Goal: Task Accomplishment & Management: Manage account settings

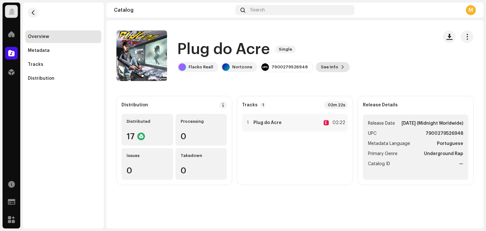
click at [331, 62] on button "See Info" at bounding box center [333, 67] width 34 height 10
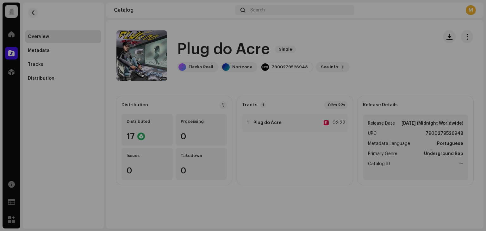
drag, startPoint x: 416, startPoint y: 56, endPoint x: 308, endPoint y: 7, distance: 118.5
click at [415, 56] on div "Plug do Acre 3047534 Metadata Distribution Metadata Language Portuguese Release…" at bounding box center [243, 115] width 486 height 231
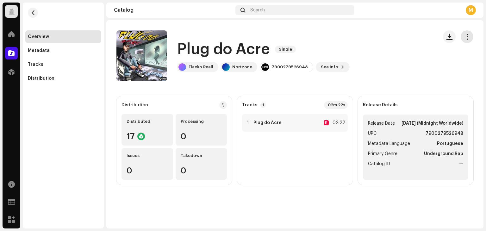
click at [471, 38] on button "button" at bounding box center [467, 36] width 13 height 13
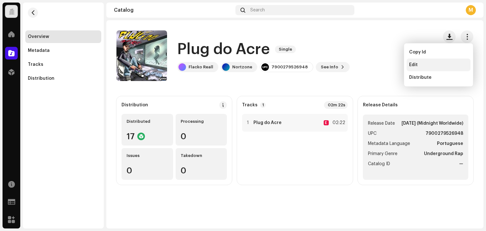
click at [421, 66] on div "Edit" at bounding box center [438, 64] width 59 height 5
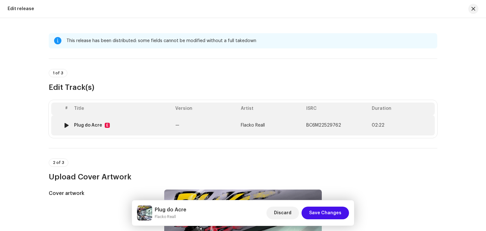
click at [130, 123] on div "Plug do Acre E" at bounding box center [122, 125] width 96 height 5
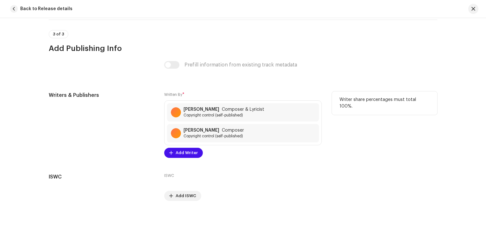
scroll to position [1330, 0]
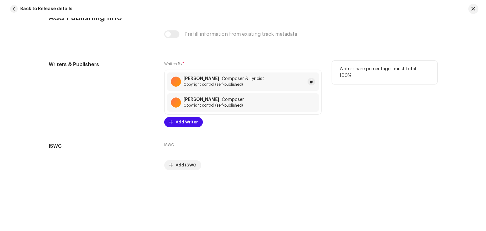
copy strong "Marcus Vinícius"
drag, startPoint x: 182, startPoint y: 76, endPoint x: 219, endPoint y: 4, distance: 80.9
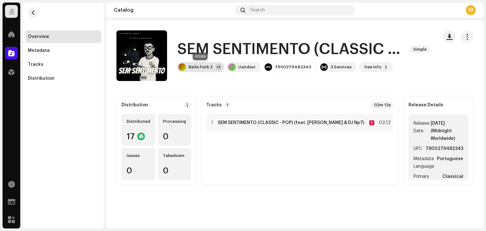
click at [206, 70] on div "Baile Funk Z +2" at bounding box center [200, 67] width 47 height 10
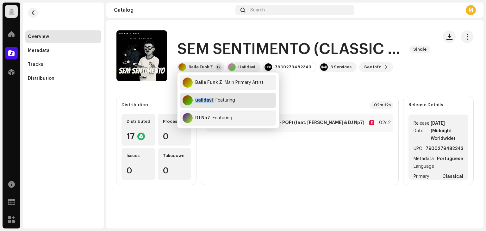
copy div "uaiidavi"
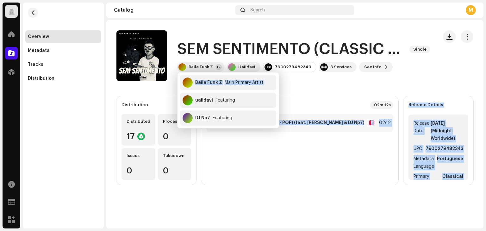
drag, startPoint x: 194, startPoint y: 101, endPoint x: 246, endPoint y: 157, distance: 76.3
click at [246, 156] on body "MusicPRO Home Catalog Distribution Resources Support Forms Marketplace Overview…" at bounding box center [243, 140] width 486 height 281
click at [230, 84] on div "Main Primary Artist" at bounding box center [244, 82] width 39 height 5
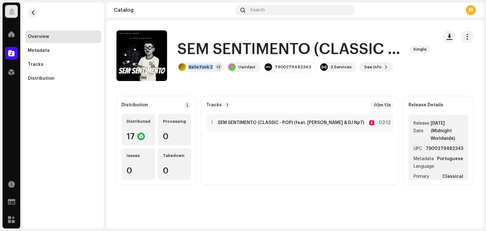
copy div "Baile Funk Z"
drag, startPoint x: 189, startPoint y: 66, endPoint x: 214, endPoint y: 81, distance: 29.7
click at [214, 81] on catalog-releases-details-overview "SEM SENTIMENTO (CLASSIC - POP) Single SEM SENTIMENTO (CLASSIC - POP) Single Bai…" at bounding box center [294, 107] width 377 height 175
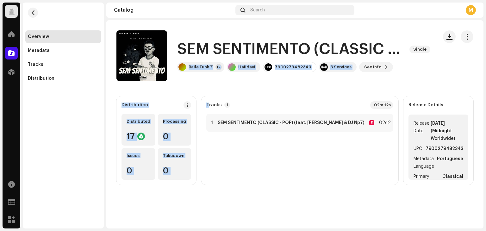
drag, startPoint x: 214, startPoint y: 83, endPoint x: 198, endPoint y: 53, distance: 34.1
click at [214, 83] on catalog-releases-details-overview "SEM SENTIMENTO (CLASSIC - POP) Single SEM SENTIMENTO (CLASSIC - POP) Single Bai…" at bounding box center [294, 107] width 377 height 175
click at [368, 68] on span "See Info" at bounding box center [372, 67] width 17 height 13
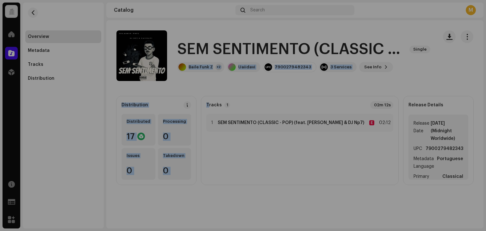
click at [454, 69] on div "SEM SENTIMENTO (CLASSIC - POP) 2998940 Metadata Distribution Metadata Language …" at bounding box center [243, 115] width 486 height 231
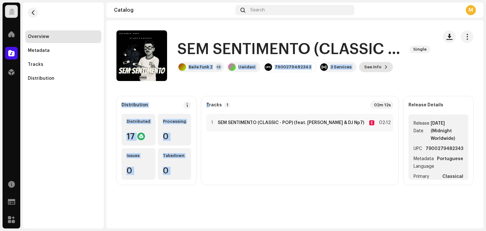
click at [370, 65] on span "See Info" at bounding box center [372, 67] width 17 height 13
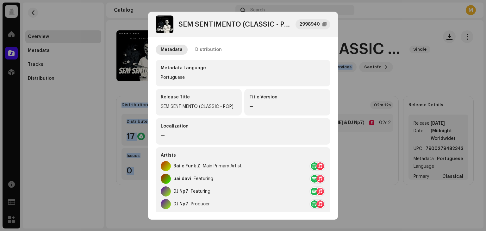
scroll to position [32, 0]
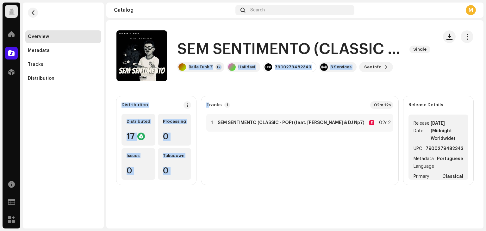
click at [24, 152] on div "SEM SENTIMENTO (CLASSIC - POP) 2998940 Metadata Distribution Metadata Language …" at bounding box center [243, 115] width 486 height 231
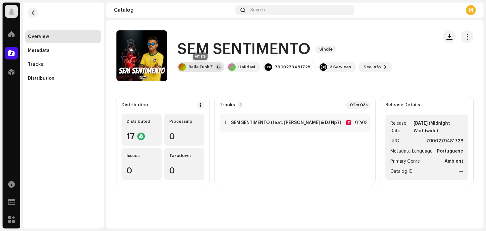
click at [197, 66] on div "Baile Funk Z" at bounding box center [201, 67] width 24 height 5
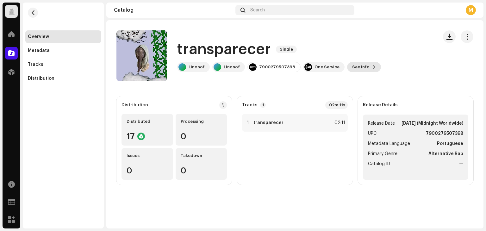
click at [363, 70] on button "See Info" at bounding box center [364, 67] width 34 height 10
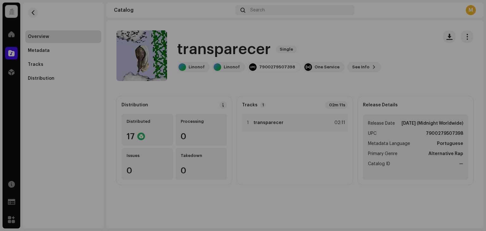
click at [445, 75] on div "transparecer 3015016 Metadata Distribution Metadata Language Portuguese Release…" at bounding box center [243, 115] width 486 height 231
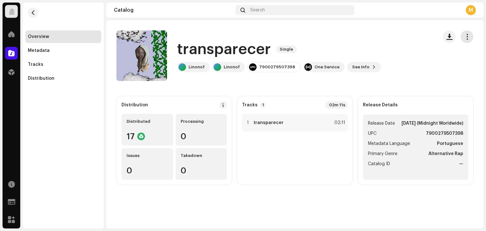
click at [472, 37] on button "button" at bounding box center [467, 36] width 13 height 13
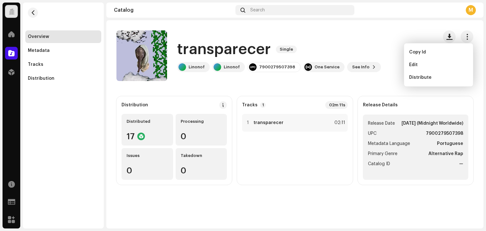
click at [435, 65] on div "Edit" at bounding box center [438, 64] width 59 height 5
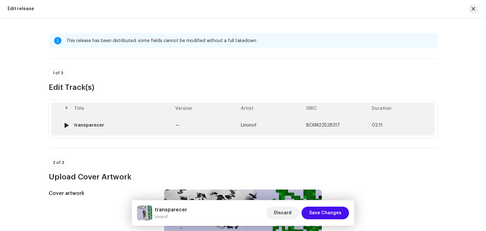
click at [100, 133] on td "transparecer" at bounding box center [122, 125] width 101 height 20
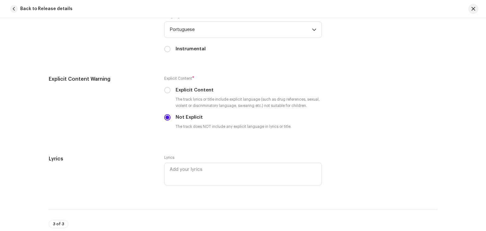
scroll to position [1076, 0]
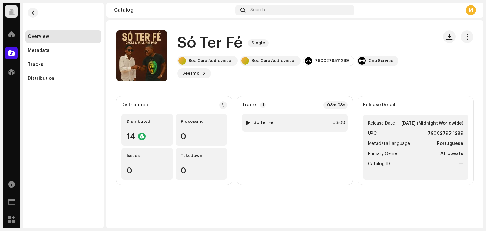
click at [246, 121] on div at bounding box center [248, 122] width 5 height 5
click at [249, 123] on div at bounding box center [248, 122] width 5 height 5
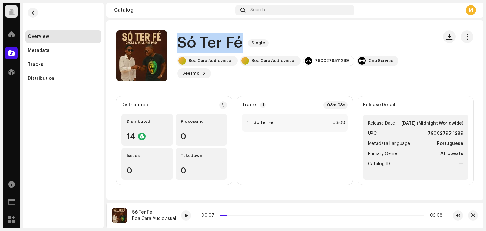
drag, startPoint x: 243, startPoint y: 45, endPoint x: 181, endPoint y: 56, distance: 63.4
click at [181, 53] on div "Só Ter Fé Single" at bounding box center [305, 43] width 256 height 20
click at [181, 53] on h1 "Só Ter Fé" at bounding box center [209, 43] width 65 height 20
copy h1 "Só Ter Fé"
drag, startPoint x: 178, startPoint y: 49, endPoint x: 236, endPoint y: 33, distance: 59.5
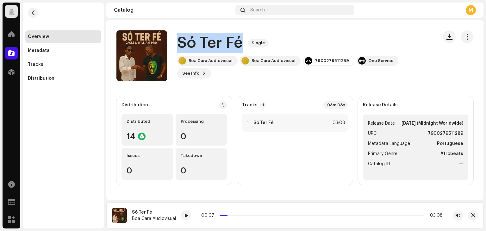
click at [240, 38] on div "Só Ter Fé Single Boa Cara Audiovisual Boa Cara Audiovisual 7900279511289 One Se…" at bounding box center [274, 55] width 316 height 51
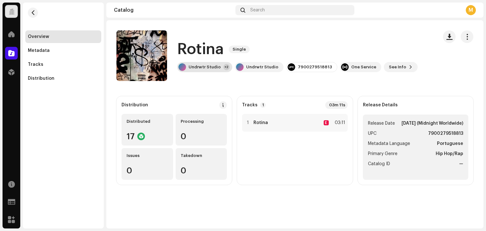
click at [208, 69] on div "Undrwtr Studio" at bounding box center [205, 67] width 32 height 5
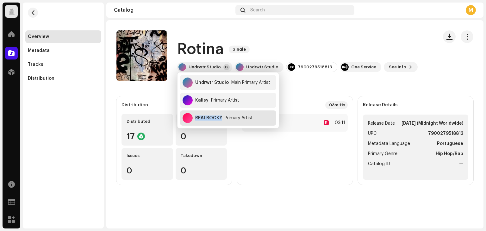
copy div "REALROCKY"
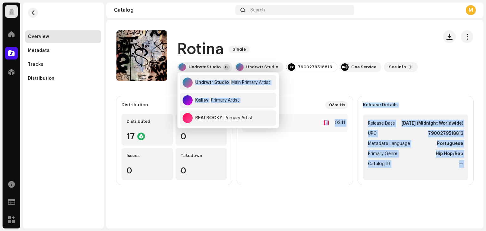
drag, startPoint x: 197, startPoint y: 117, endPoint x: 268, endPoint y: 200, distance: 108.4
click at [267, 196] on body "MusicPRO Home Catalog Distribution Resources Support Forms Marketplace Overview…" at bounding box center [243, 140] width 486 height 281
click at [268, 202] on div "Rotina Single Rotina Single Undrwtr Studio +2 Undrwtr Studio 7900279518813 One …" at bounding box center [294, 124] width 377 height 208
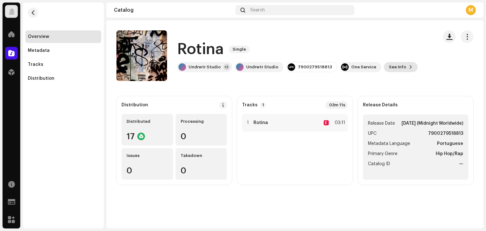
click at [389, 61] on div "Rotina Single Undrwtr Studio +2 Undrwtr Studio 7900279518813 One Service See In…" at bounding box center [297, 55] width 240 height 33
click at [391, 66] on span "See Info" at bounding box center [397, 67] width 17 height 13
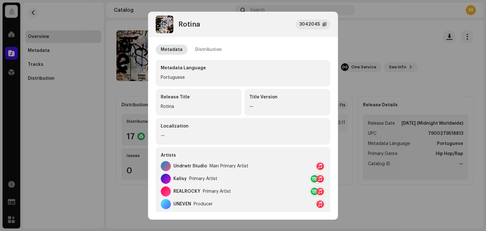
scroll to position [32, 0]
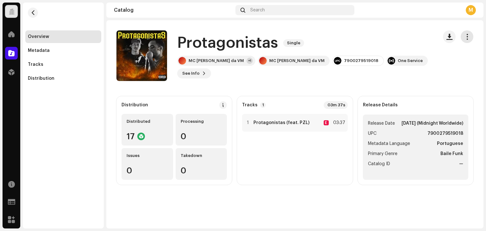
click at [469, 36] on span "button" at bounding box center [467, 36] width 6 height 5
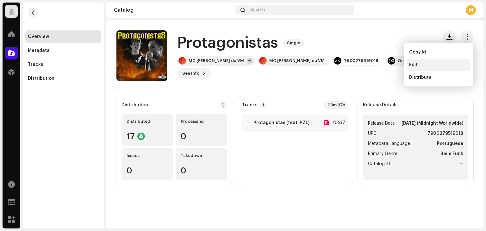
click at [414, 63] on span "Edit" at bounding box center [413, 64] width 9 height 5
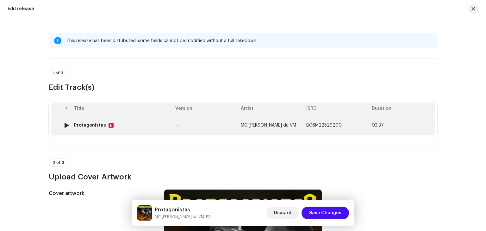
click at [149, 126] on div "Protagonistas E" at bounding box center [122, 125] width 96 height 5
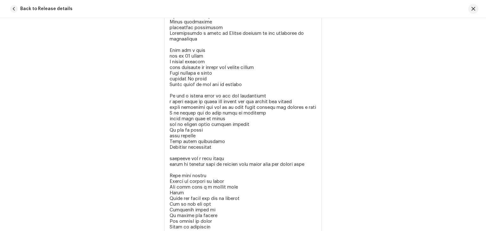
scroll to position [1808, 0]
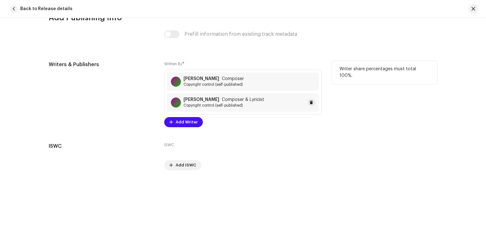
drag, startPoint x: 181, startPoint y: 99, endPoint x: 225, endPoint y: 98, distance: 44.3
click at [225, 98] on div "Thiago Risoli da Silva Composer & Lyricist Copyright control (self-published)" at bounding box center [217, 102] width 93 height 11
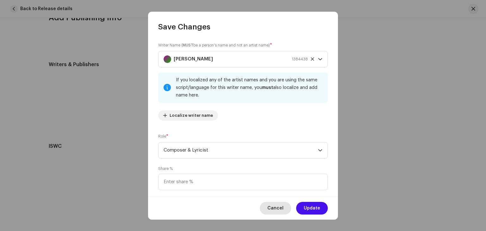
click at [280, 210] on span "Cancel" at bounding box center [275, 208] width 16 height 13
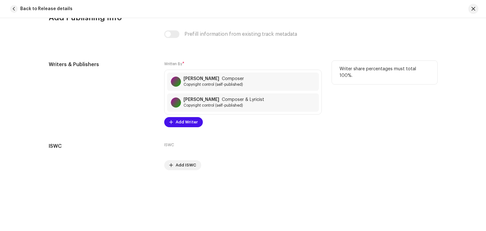
copy strong "Thiago Risoli da Silva"
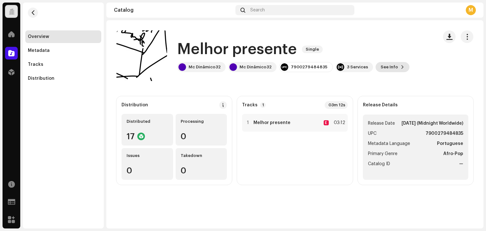
click at [387, 70] on span "See Info" at bounding box center [389, 67] width 17 height 13
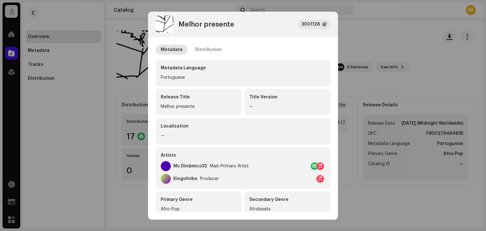
scroll to position [32, 0]
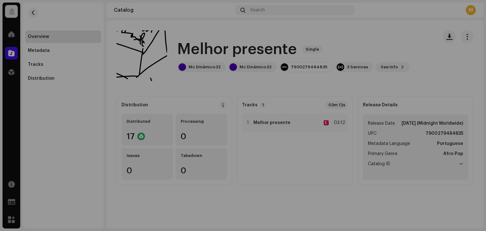
drag, startPoint x: 443, startPoint y: 39, endPoint x: 458, endPoint y: 38, distance: 14.6
click at [444, 39] on div "Melhor presente 3001128 Metadata Distribution Metadata Language Portuguese Rele…" at bounding box center [243, 115] width 486 height 231
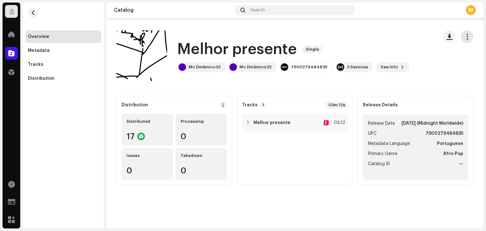
click at [467, 36] on span "button" at bounding box center [467, 36] width 6 height 5
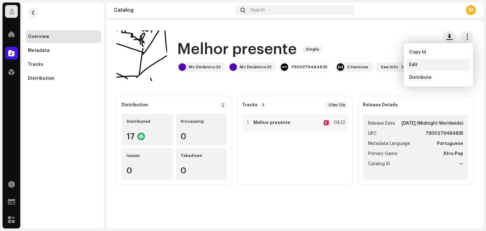
click at [428, 64] on div "Edit" at bounding box center [438, 64] width 59 height 5
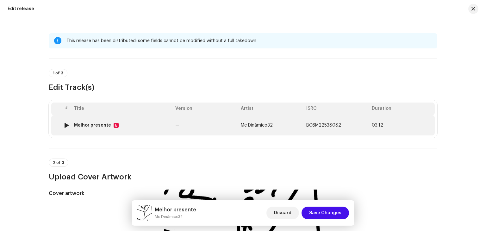
click at [142, 127] on div "Melhor presente E" at bounding box center [122, 125] width 96 height 5
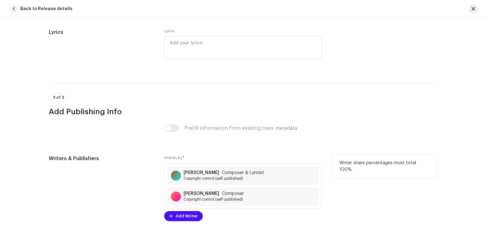
scroll to position [1330, 0]
